Goal: Task Accomplishment & Management: Use online tool/utility

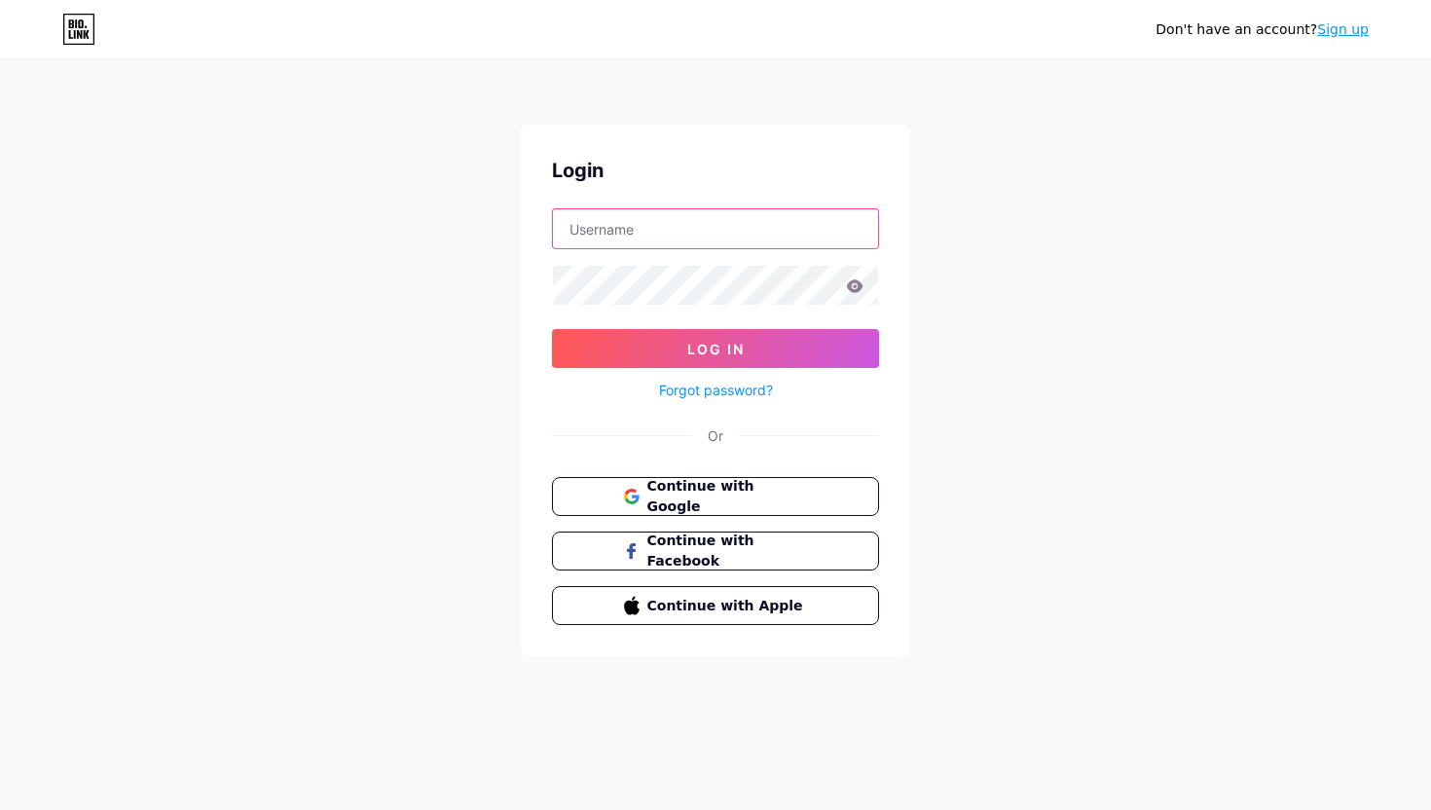
click at [635, 224] on input "text" at bounding box center [715, 228] width 325 height 39
type input "hrishika1"
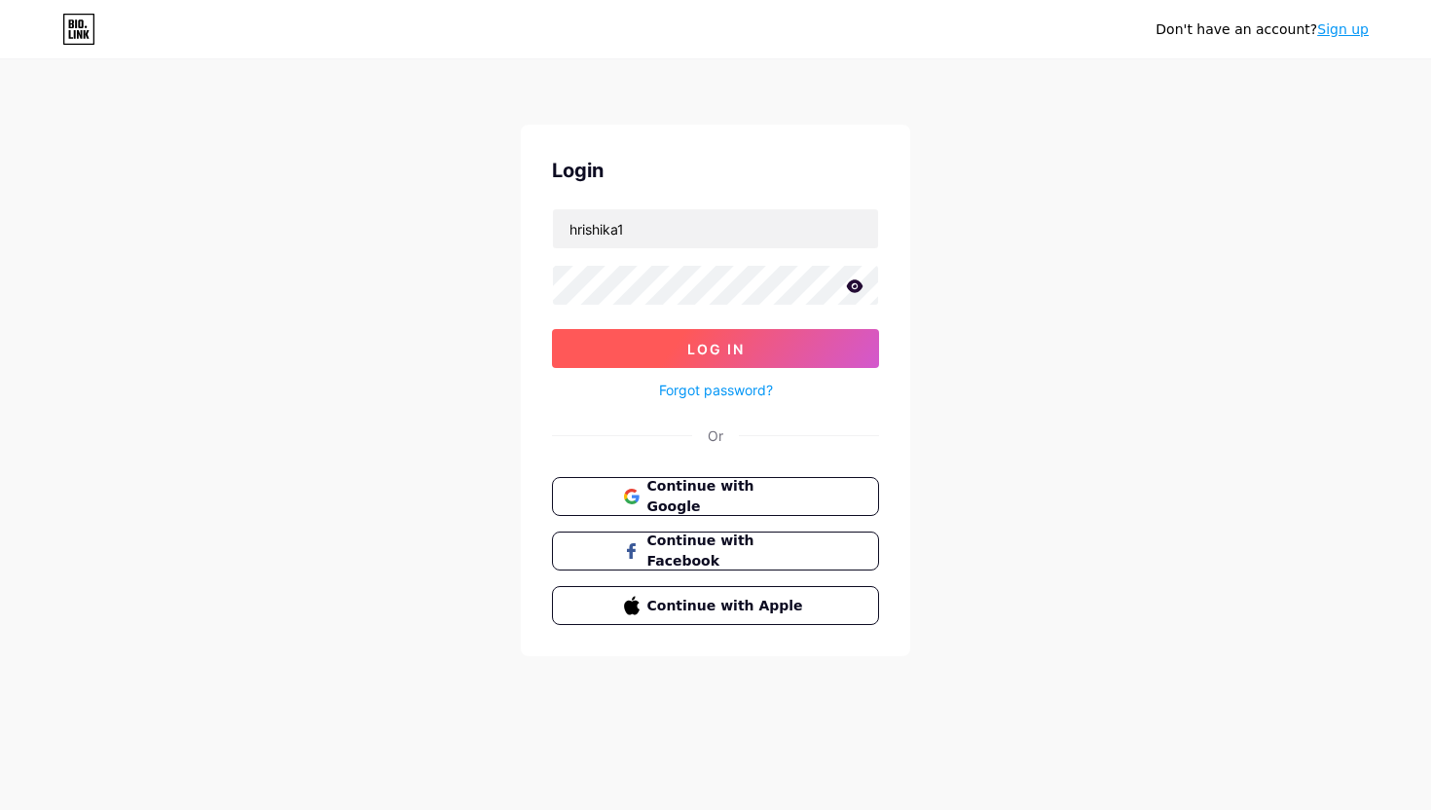
click at [717, 345] on span "Log In" at bounding box center [715, 349] width 57 height 17
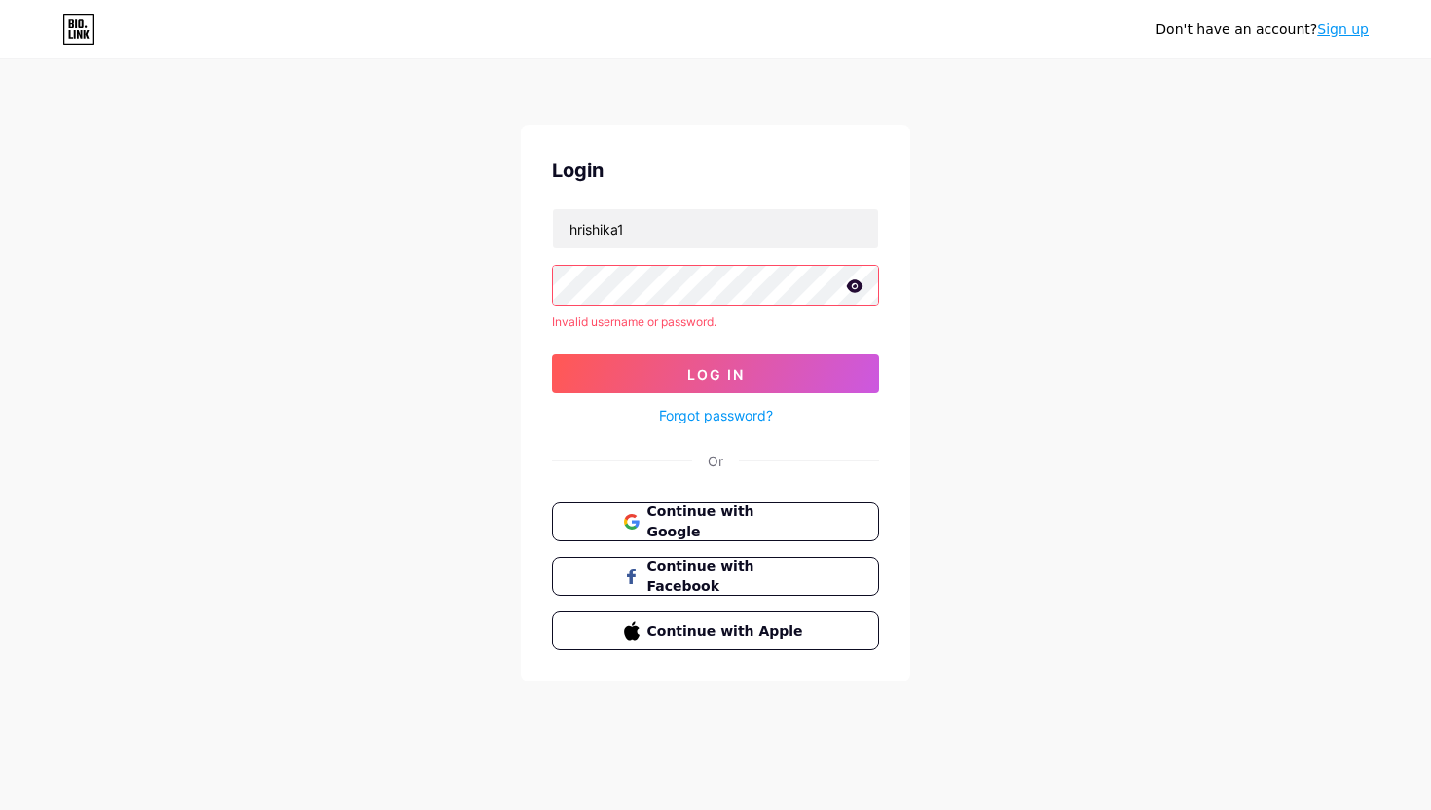
click at [857, 286] on icon at bounding box center [855, 286] width 18 height 14
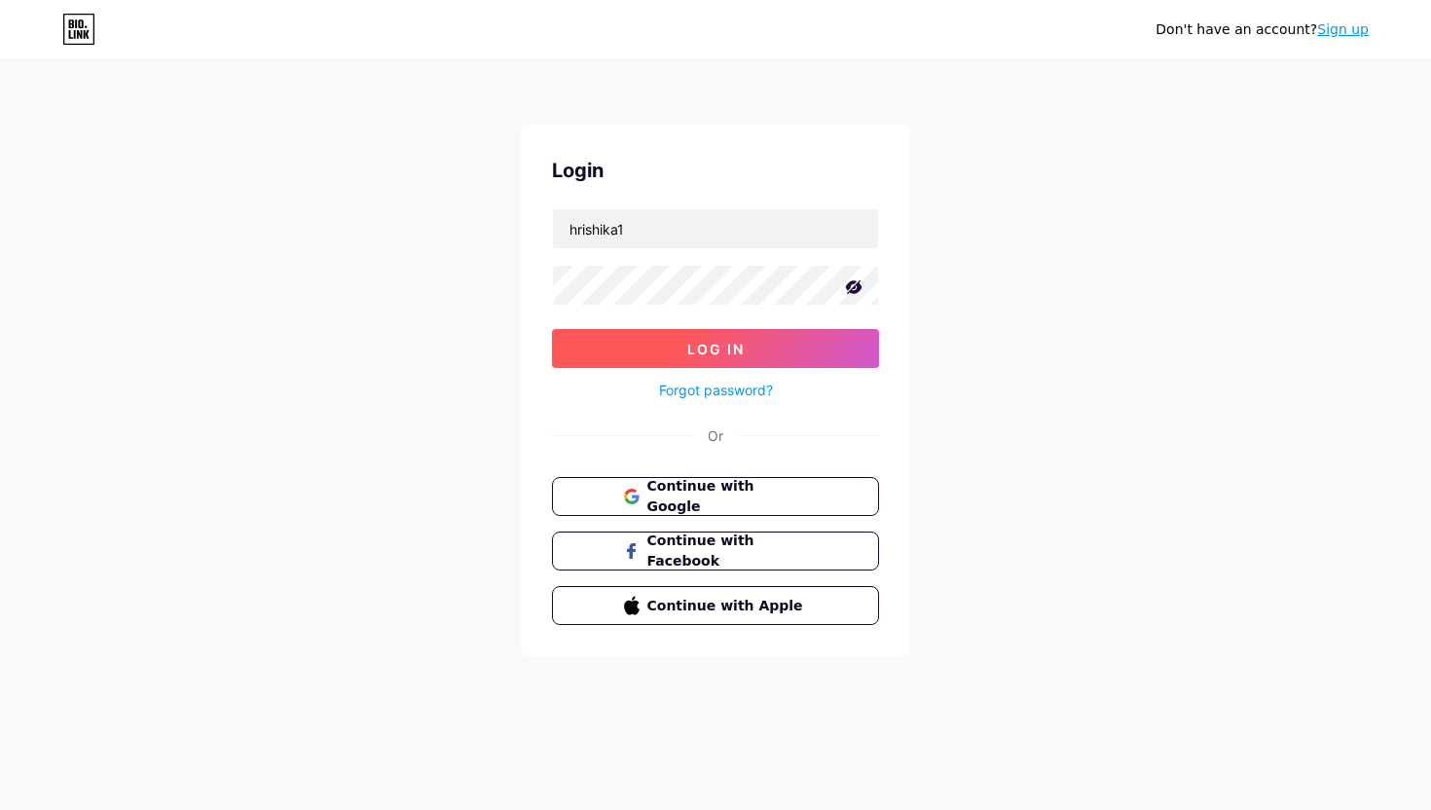
click at [684, 351] on button "Log In" at bounding box center [715, 348] width 327 height 39
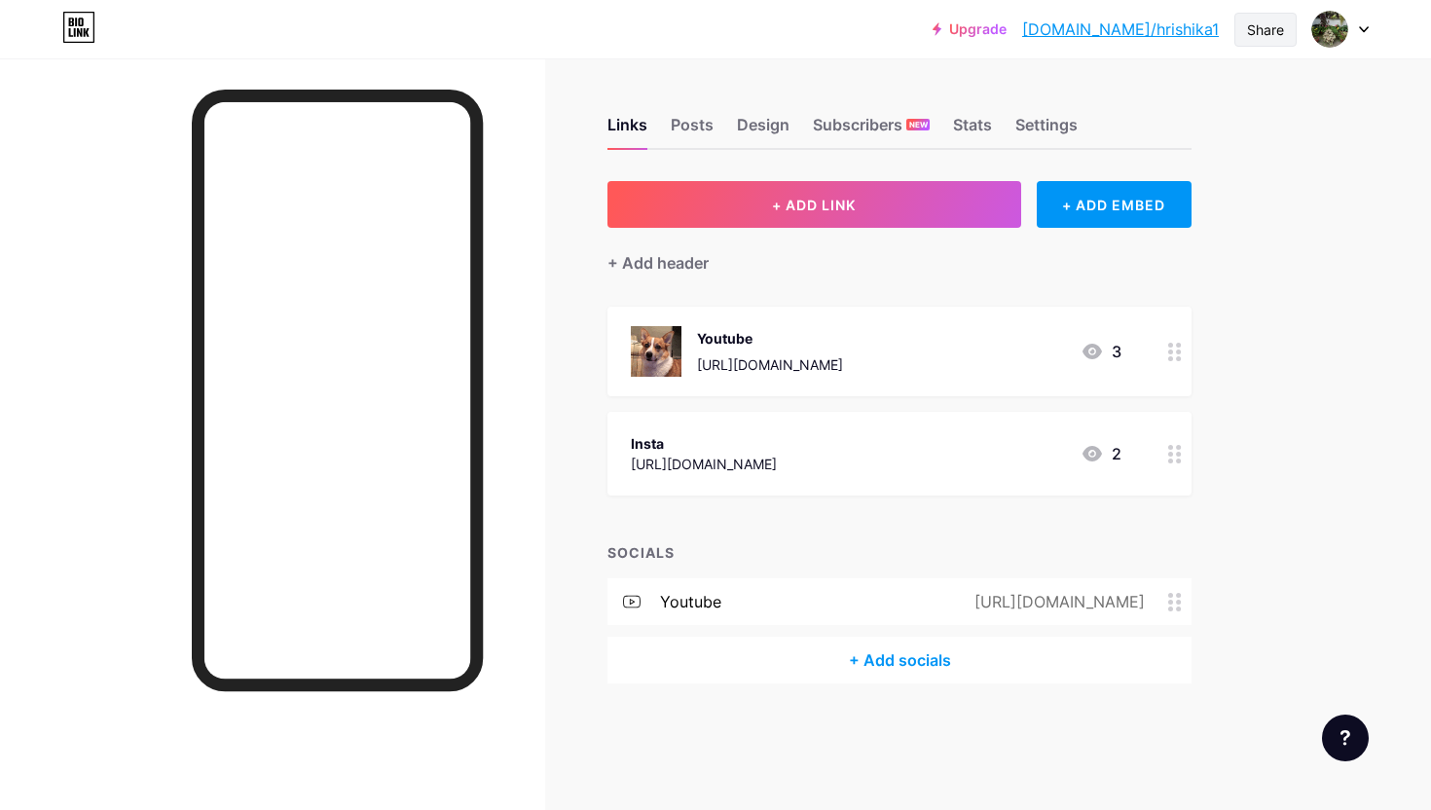
click at [1265, 24] on div "Share" at bounding box center [1265, 29] width 37 height 20
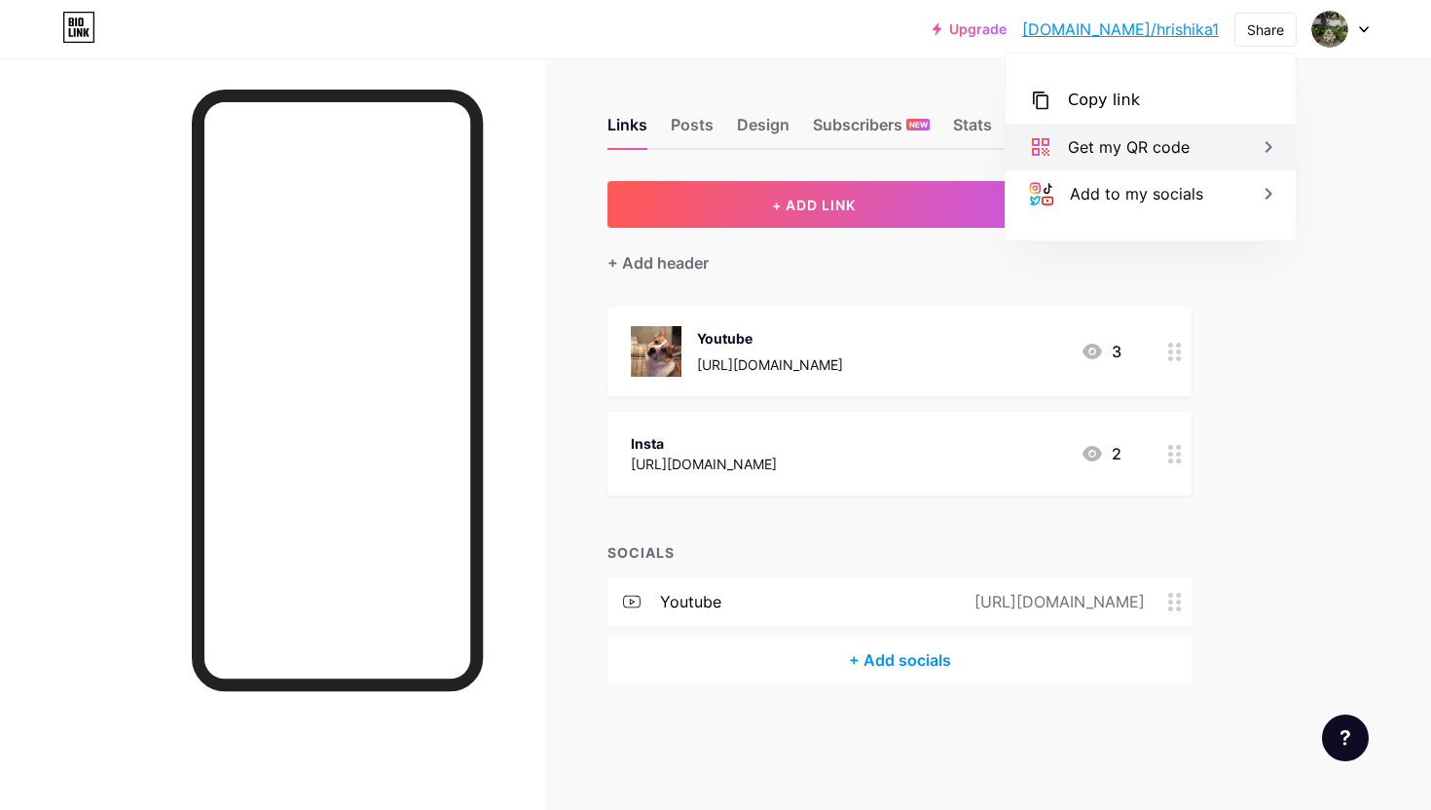
click at [1160, 144] on div "Get my QR code" at bounding box center [1129, 146] width 122 height 23
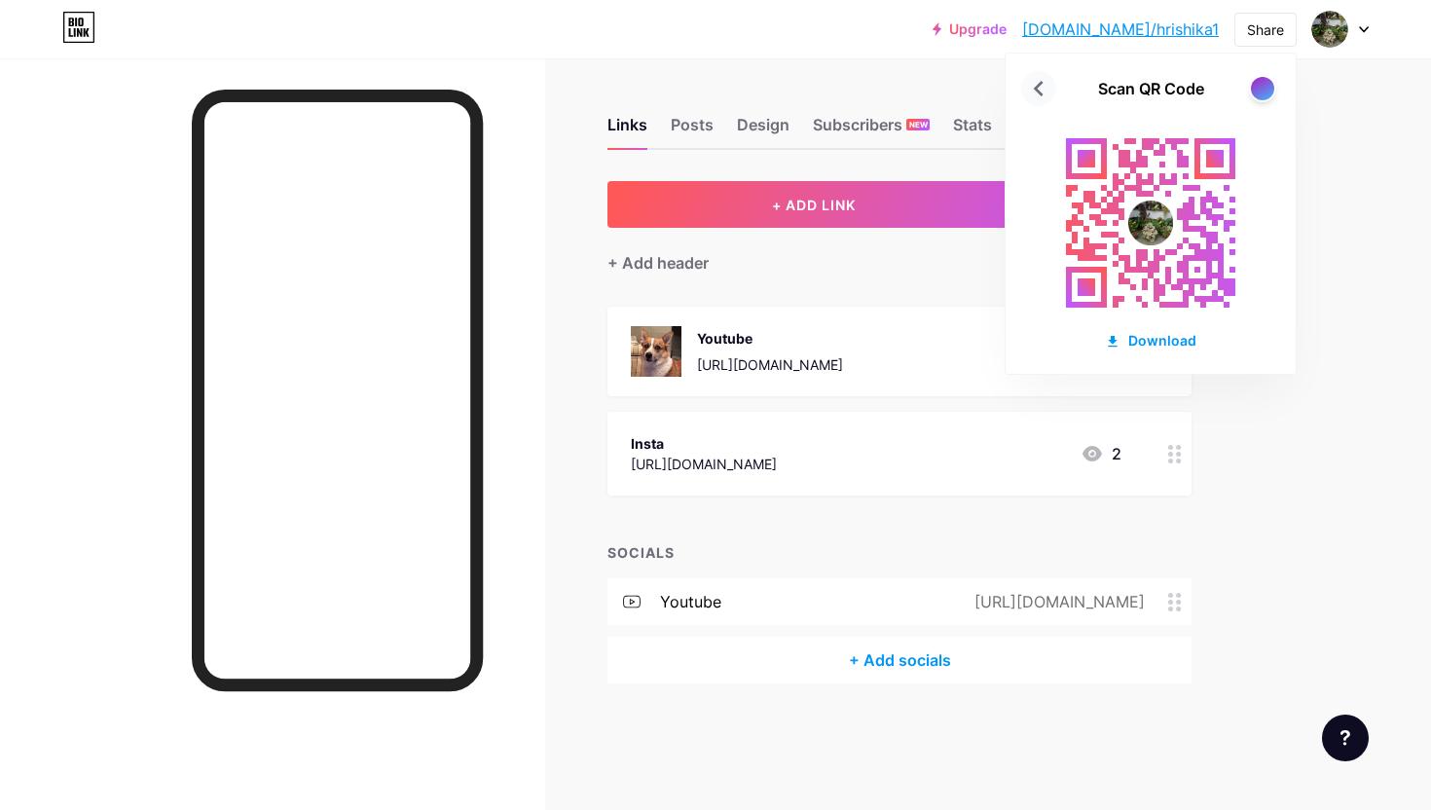
click at [1043, 90] on icon at bounding box center [1038, 88] width 31 height 31
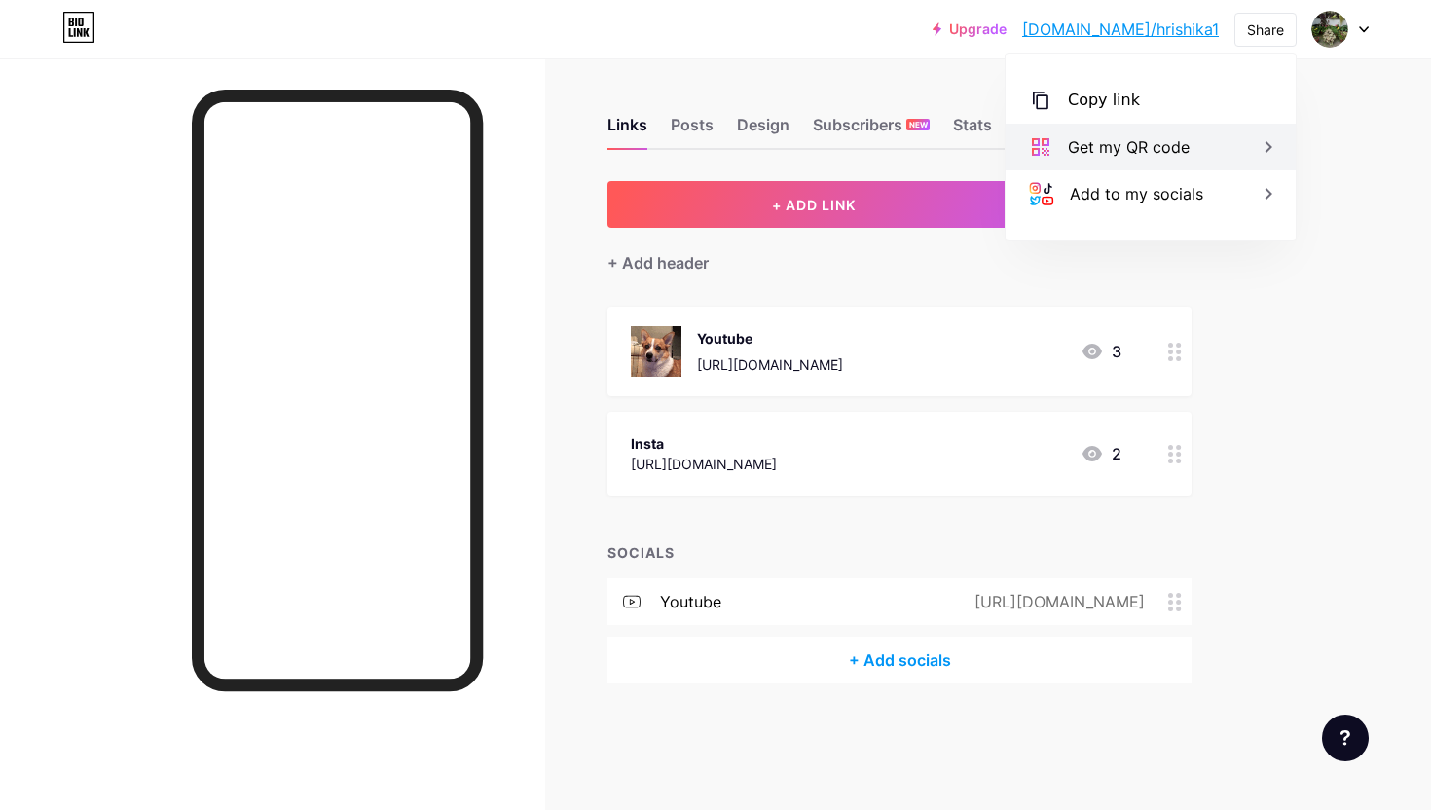
click at [1179, 155] on div "Get my QR code" at bounding box center [1129, 146] width 122 height 23
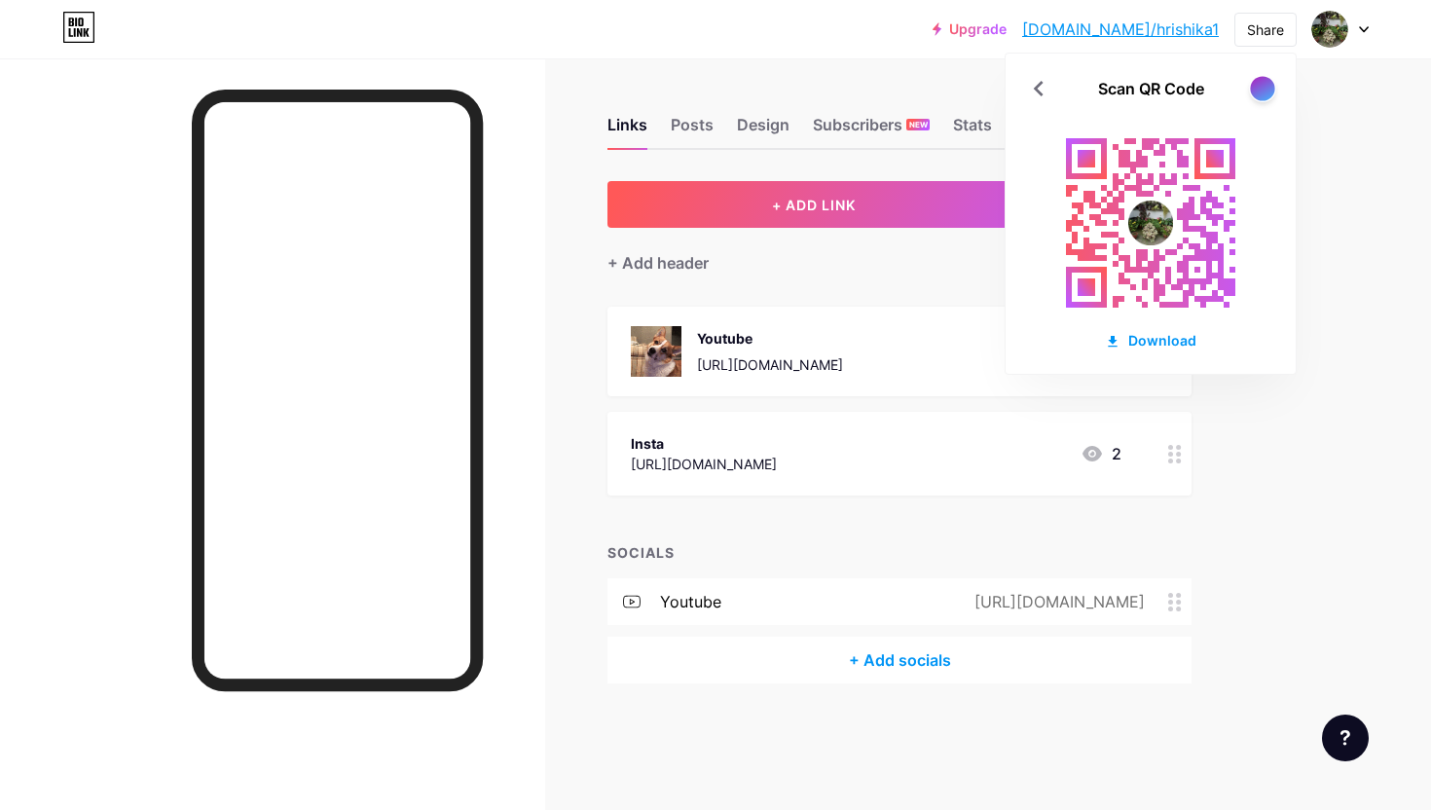
click at [1268, 92] on div at bounding box center [1262, 88] width 24 height 24
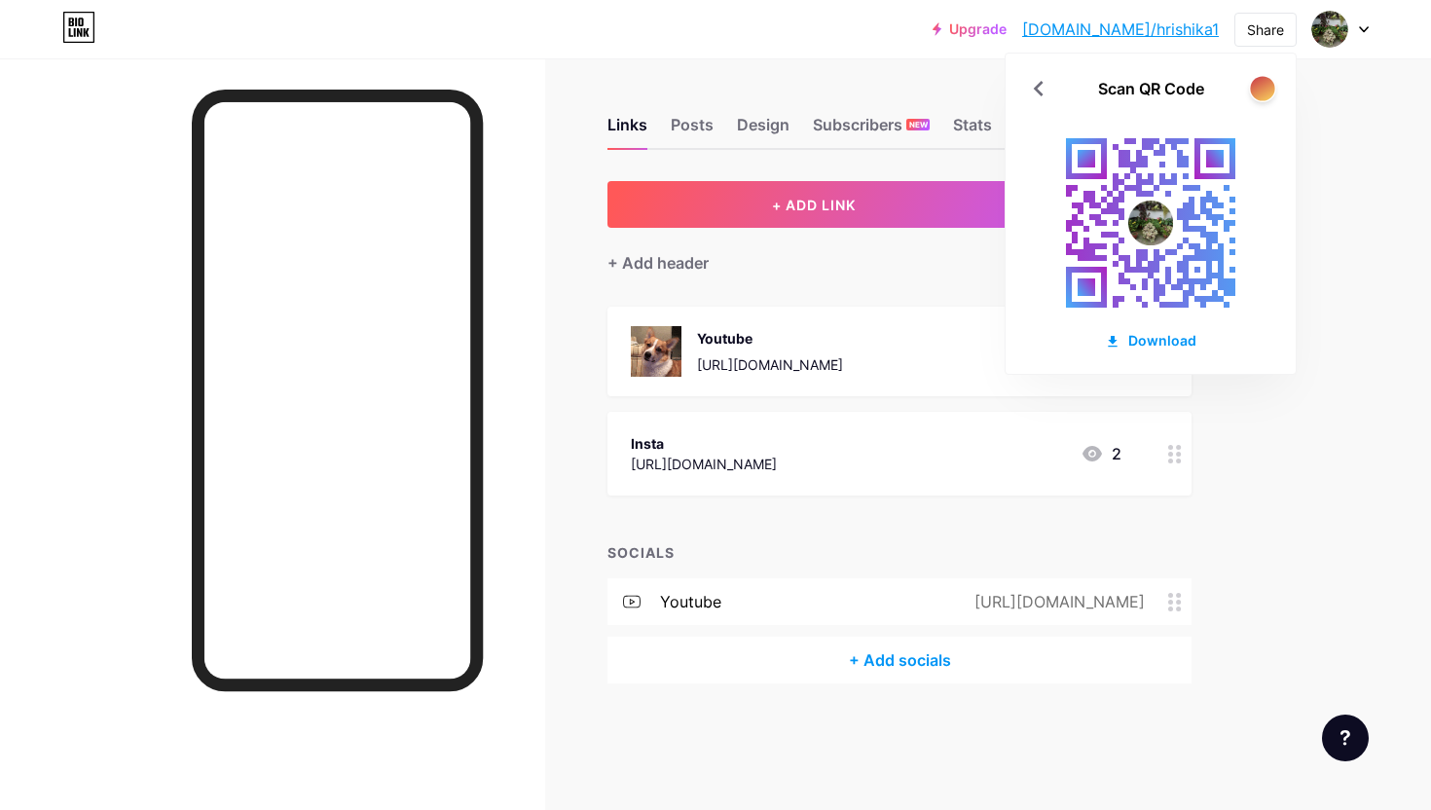
click at [1268, 92] on div at bounding box center [1262, 88] width 24 height 24
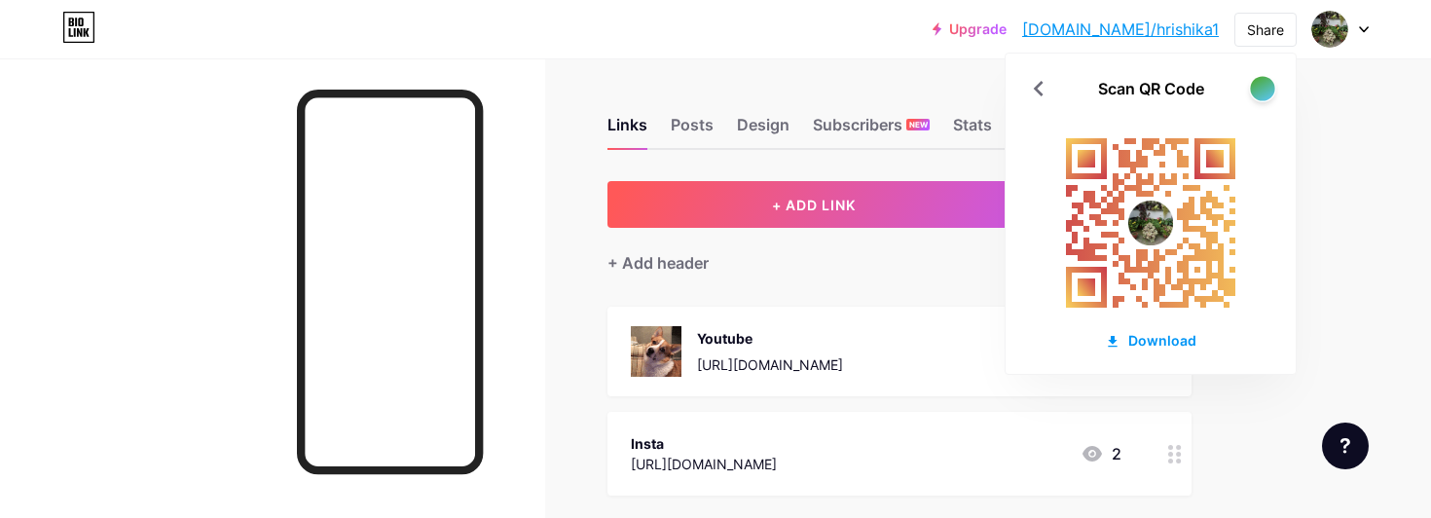
click at [1268, 89] on div at bounding box center [1262, 88] width 24 height 24
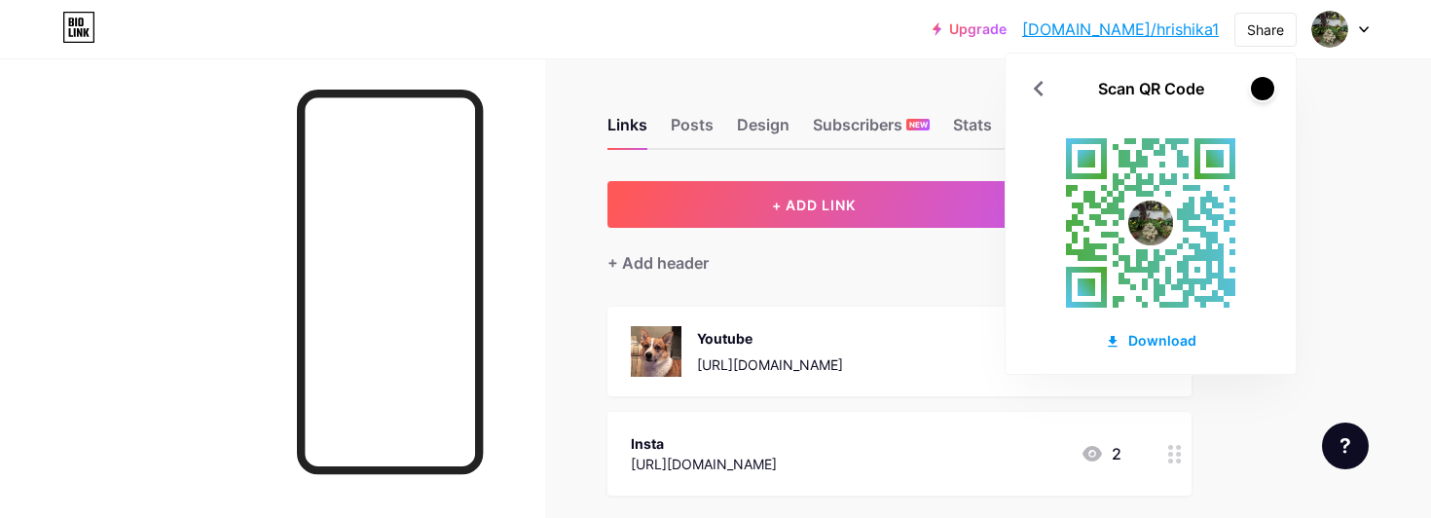
click at [1280, 148] on div "Scan QR Code Download" at bounding box center [1151, 214] width 290 height 320
click at [1269, 82] on div at bounding box center [1262, 88] width 24 height 24
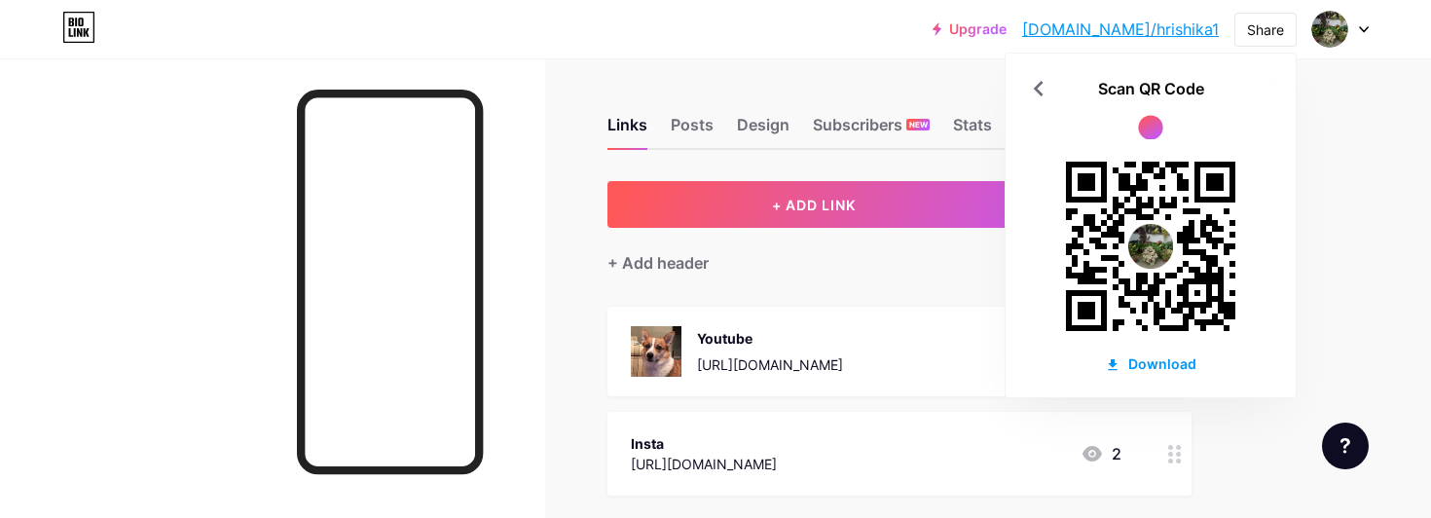
click at [1156, 128] on div at bounding box center [1150, 127] width 24 height 24
click at [1152, 128] on div at bounding box center [1150, 127] width 24 height 24
click at [1160, 131] on div at bounding box center [1150, 127] width 24 height 24
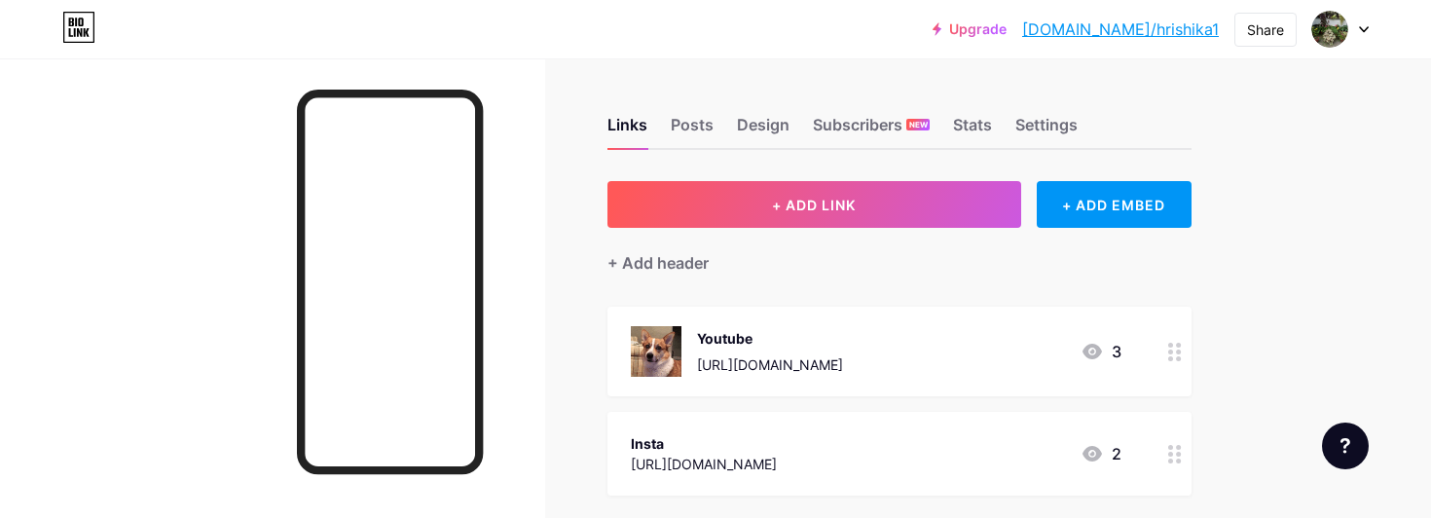
click at [1184, 23] on link "[DOMAIN_NAME]/hrishika1" at bounding box center [1120, 29] width 197 height 23
click at [1281, 26] on div "Share" at bounding box center [1265, 29] width 37 height 20
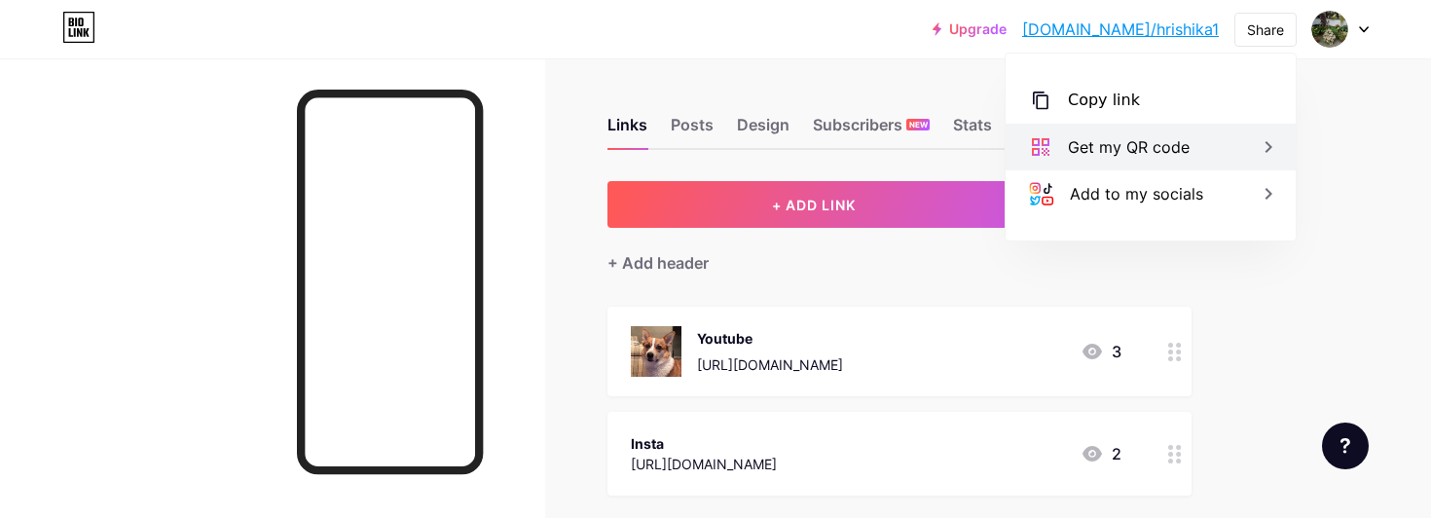
click at [1161, 151] on div "Get my QR code" at bounding box center [1129, 146] width 122 height 23
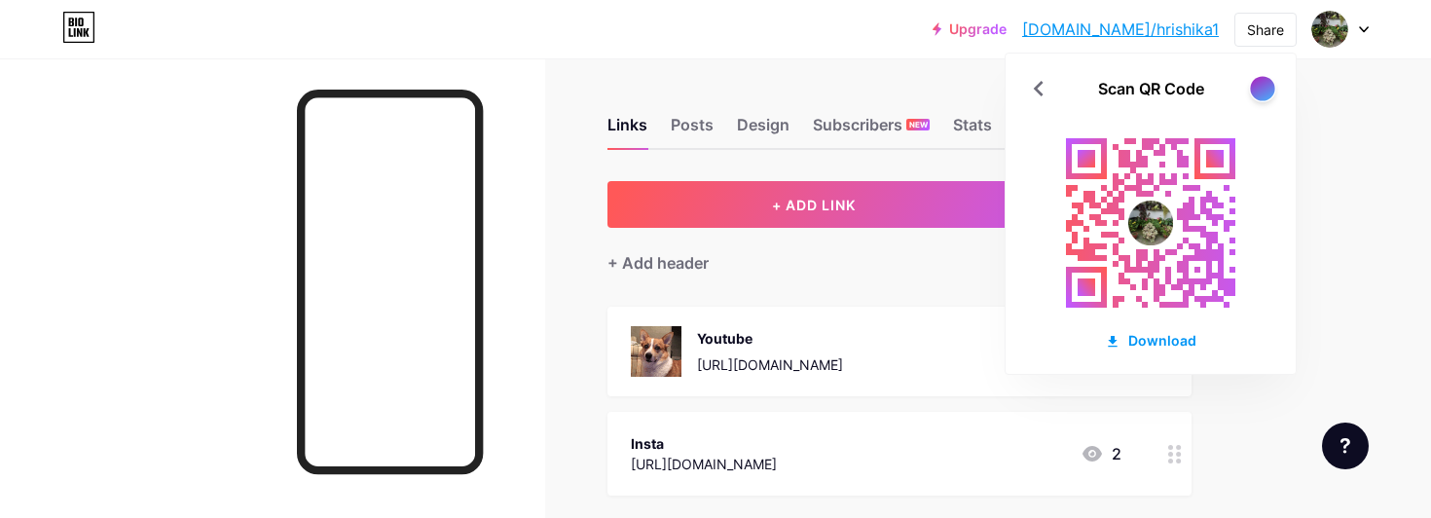
click at [1264, 92] on div at bounding box center [1262, 88] width 24 height 24
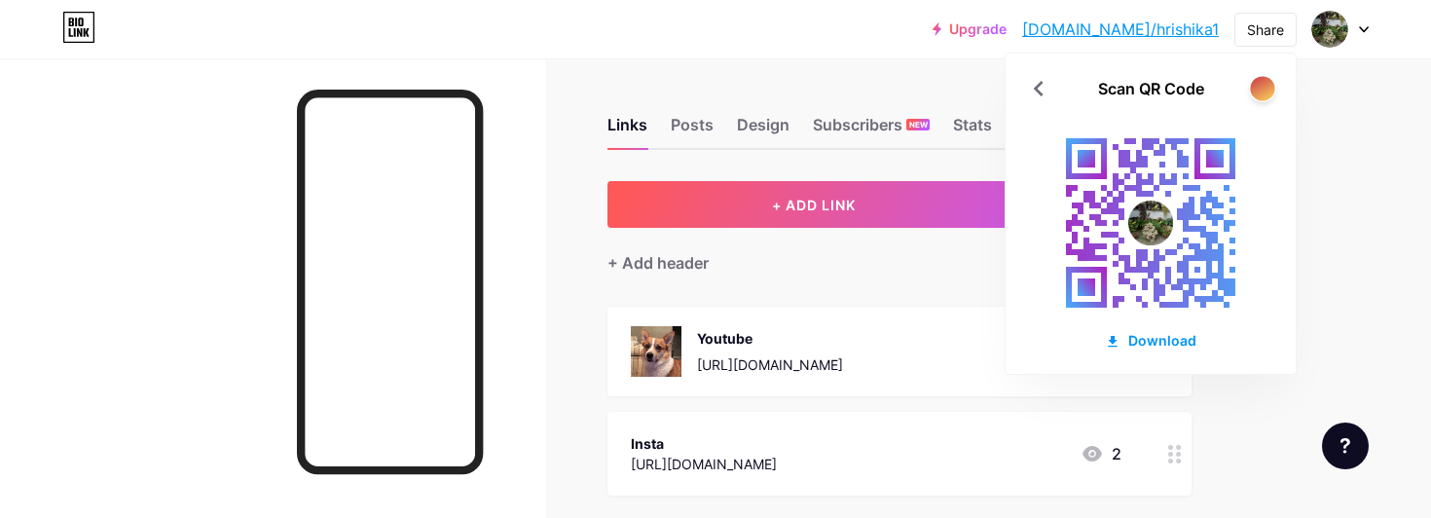
click at [1266, 86] on div at bounding box center [1262, 88] width 24 height 24
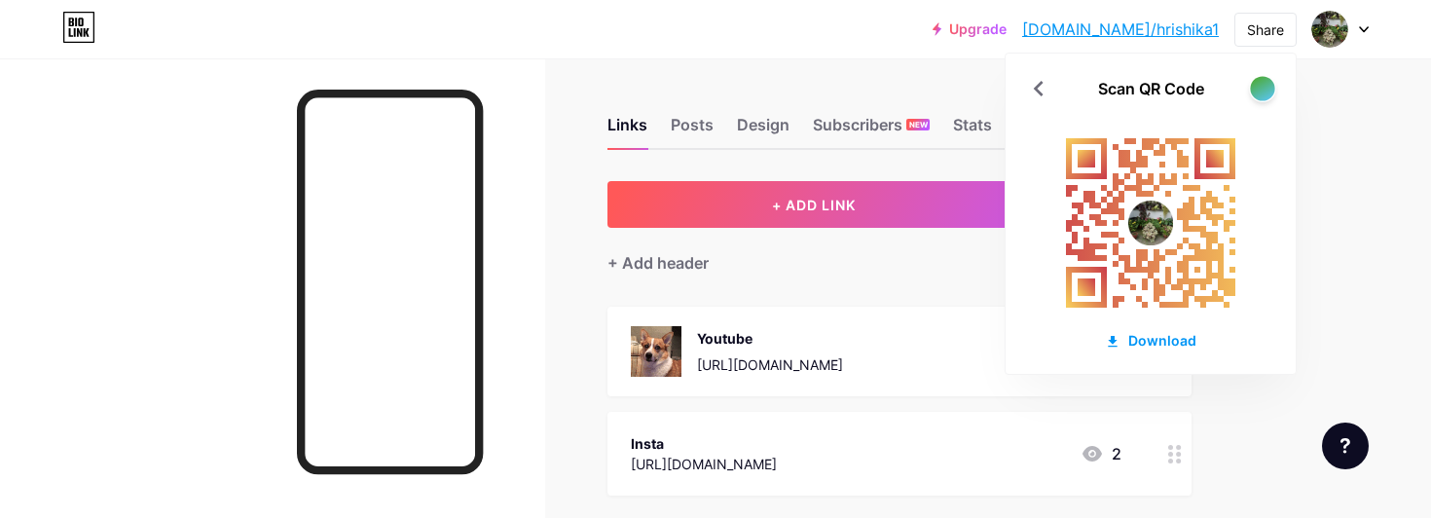
click at [1261, 86] on div at bounding box center [1262, 88] width 24 height 24
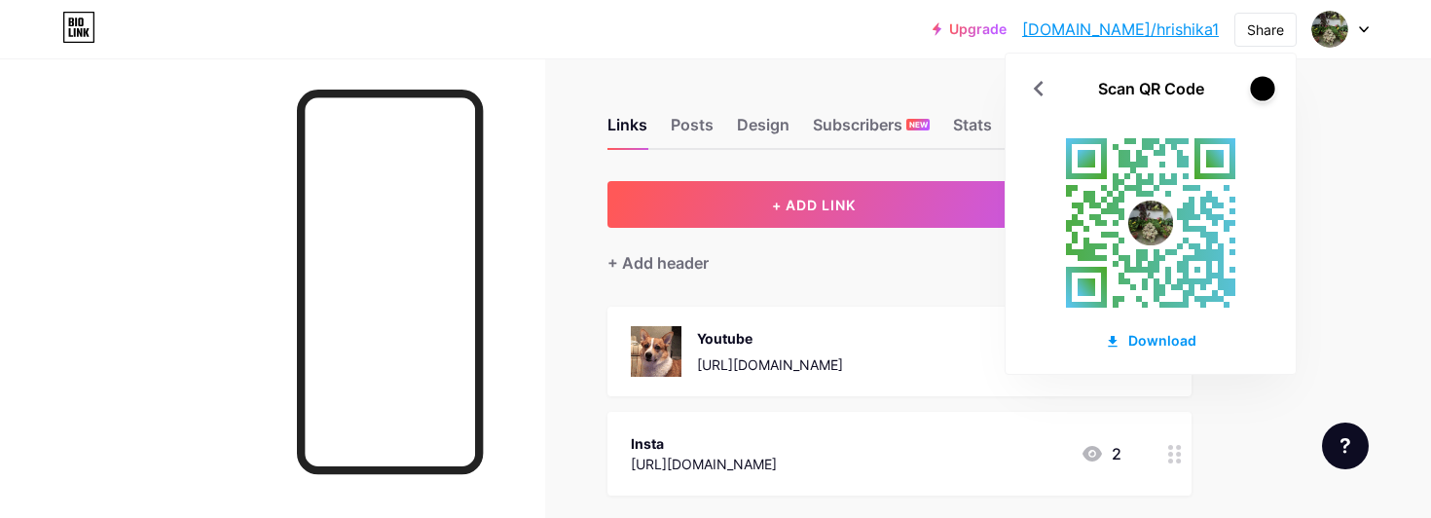
click at [1267, 92] on div at bounding box center [1262, 88] width 24 height 24
